Goal: Task Accomplishment & Management: Use online tool/utility

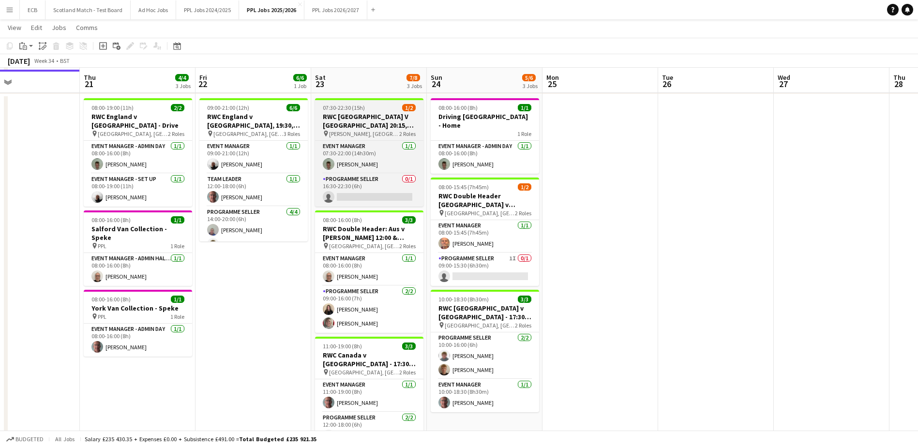
scroll to position [150, 0]
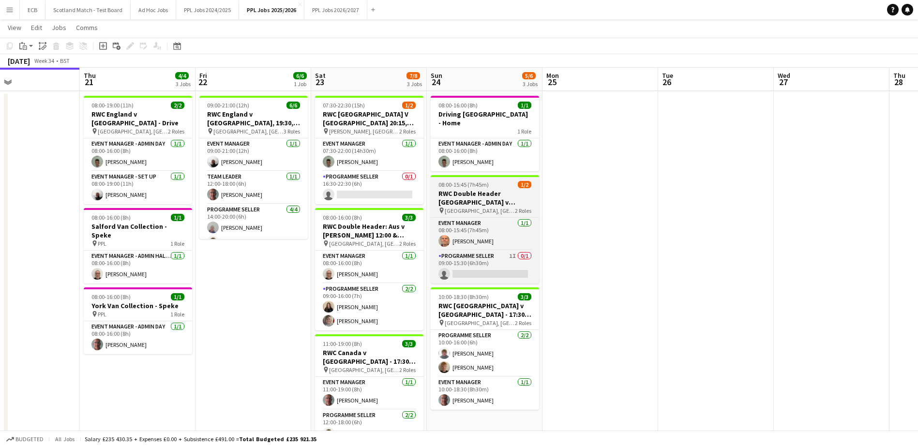
click at [488, 189] on h3 "RWC Double Header [GEOGRAPHIC_DATA] v [GEOGRAPHIC_DATA] 12:00 & [GEOGRAPHIC_DAT…" at bounding box center [485, 197] width 108 height 17
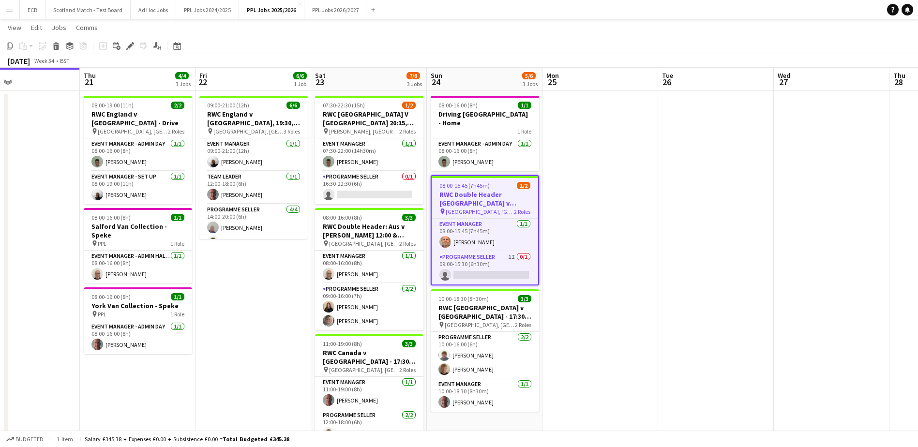
click at [488, 190] on h3 "RWC Double Header [GEOGRAPHIC_DATA] v [GEOGRAPHIC_DATA] 12:00 & [GEOGRAPHIC_DAT…" at bounding box center [485, 198] width 107 height 17
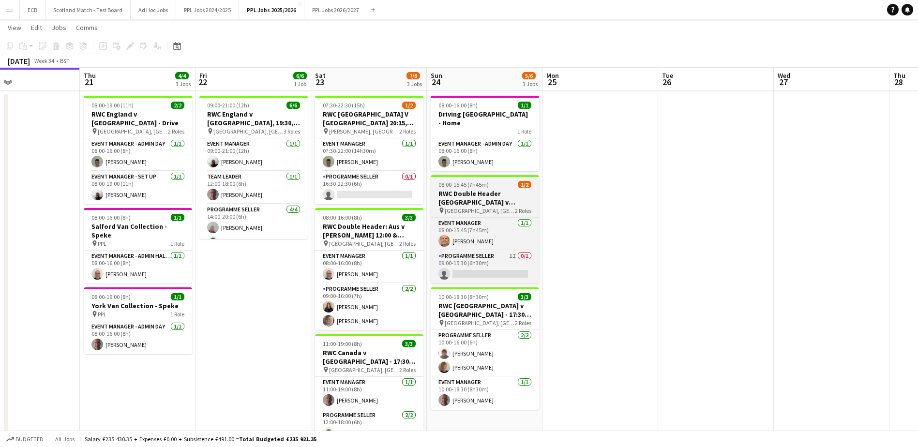
click at [488, 189] on h3 "RWC Double Header [GEOGRAPHIC_DATA] v [GEOGRAPHIC_DATA] 12:00 & [GEOGRAPHIC_DAT…" at bounding box center [485, 197] width 108 height 17
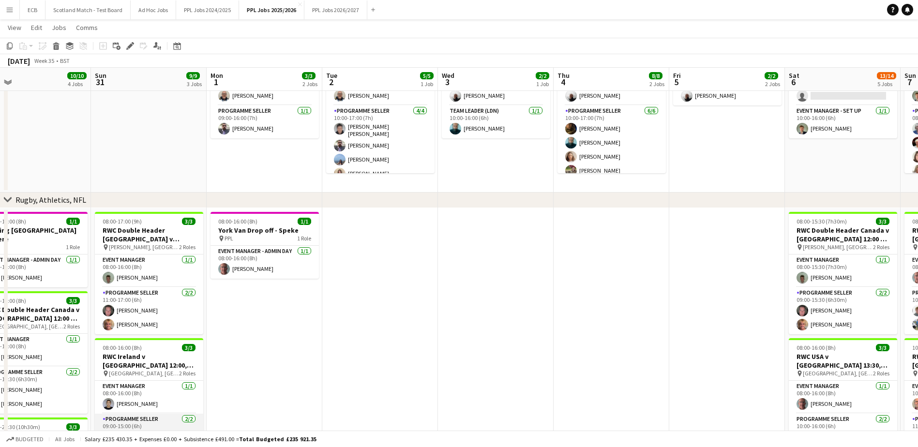
scroll to position [0, 372]
